Goal: Task Accomplishment & Management: Complete application form

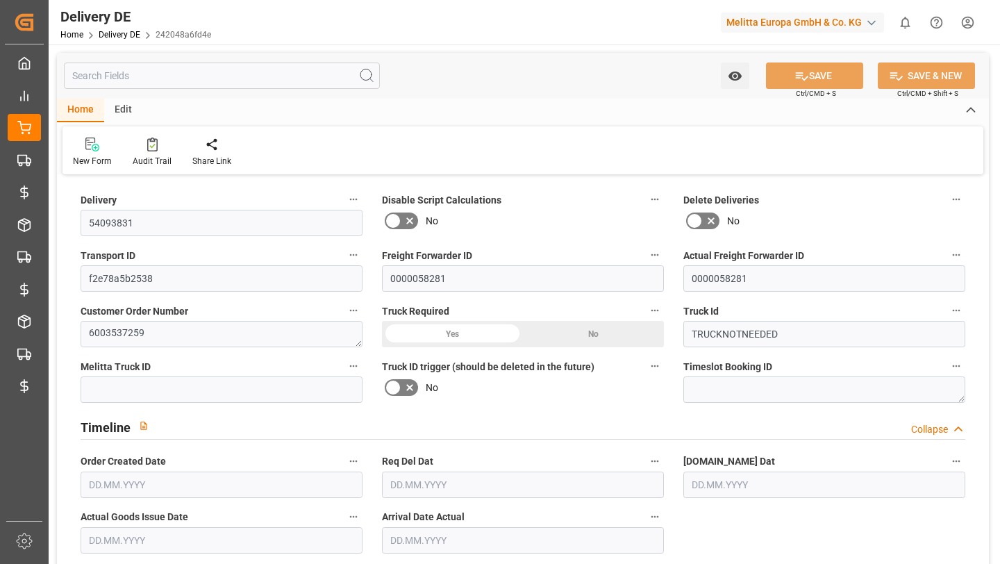
type input "0"
type input "1"
type input "126.678"
type input "0"
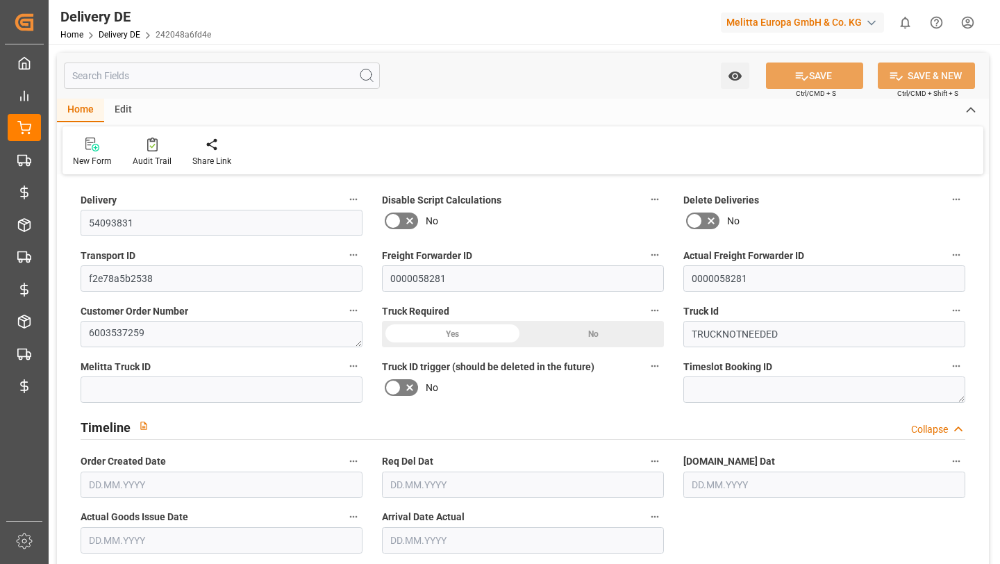
type input "0"
type input "[DATE]"
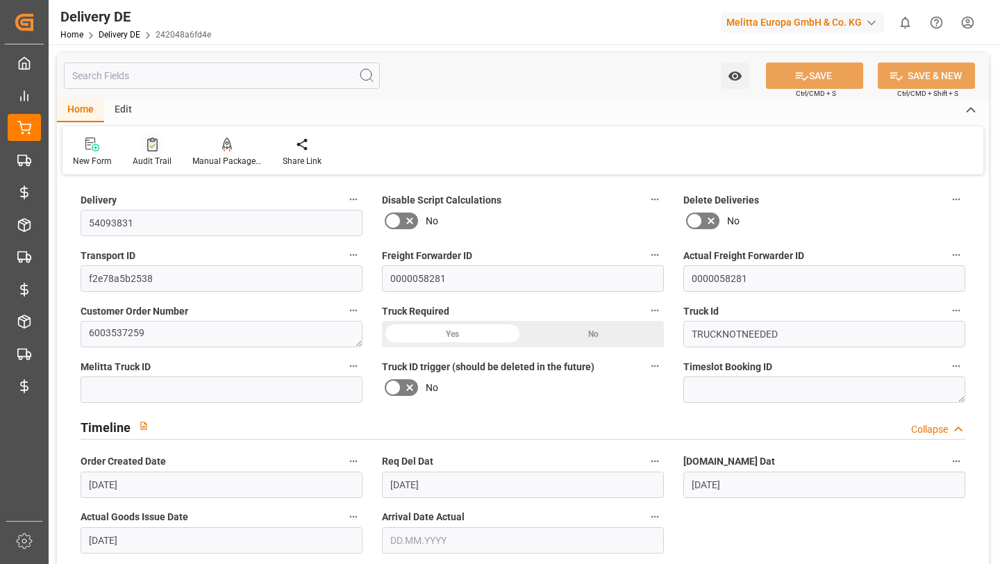
click at [141, 151] on div at bounding box center [152, 144] width 39 height 15
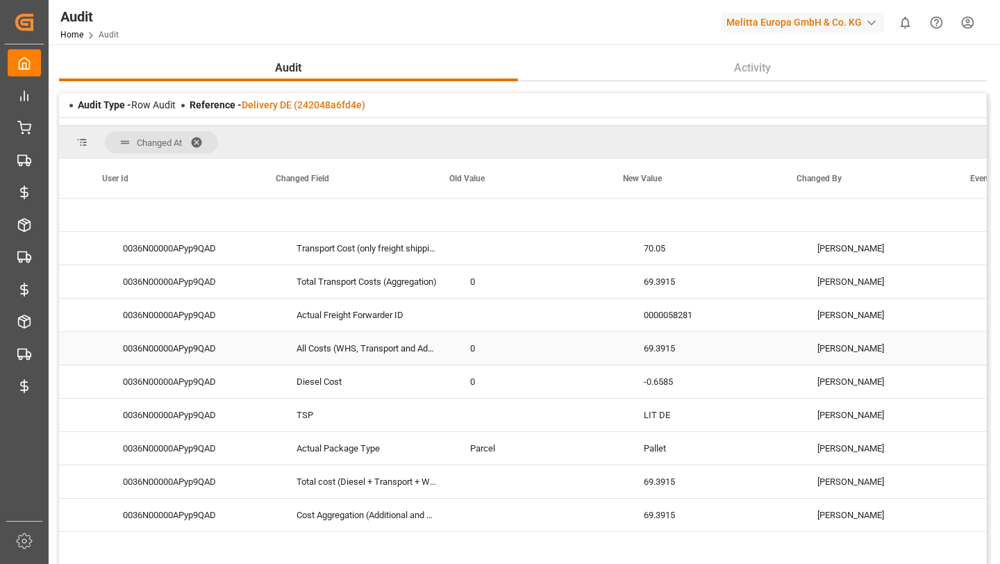
scroll to position [0, 337]
